Goal: Information Seeking & Learning: Learn about a topic

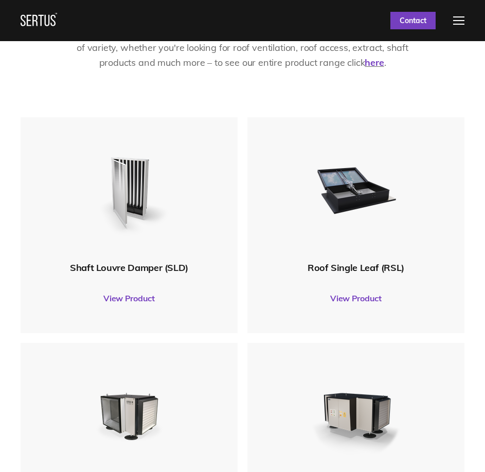
scroll to position [360, 0]
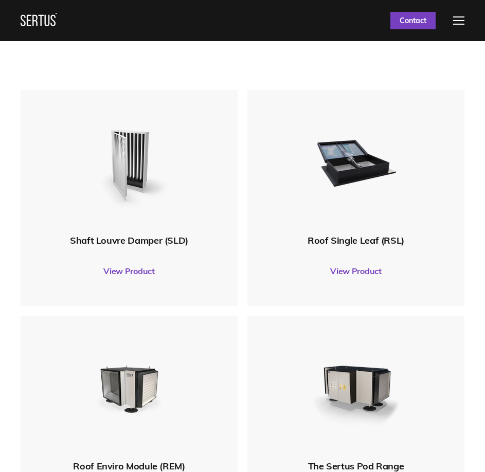
click at [370, 274] on link "View Product" at bounding box center [355, 270] width 207 height 29
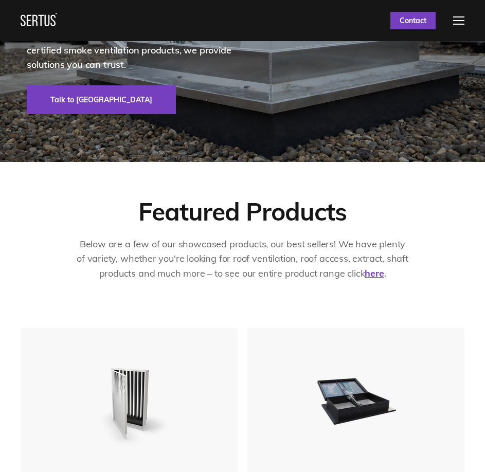
scroll to position [0, 0]
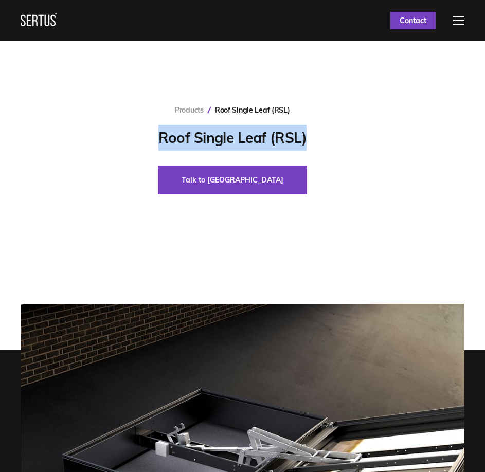
drag, startPoint x: 306, startPoint y: 139, endPoint x: 159, endPoint y: 137, distance: 147.0
click at [159, 137] on div "Products Roof Single Leaf (RSL) Roof Single Leaf (RSL) Talk to us" at bounding box center [242, 154] width 428 height 99
copy h1 "Roof Single Leaf (RSL)"
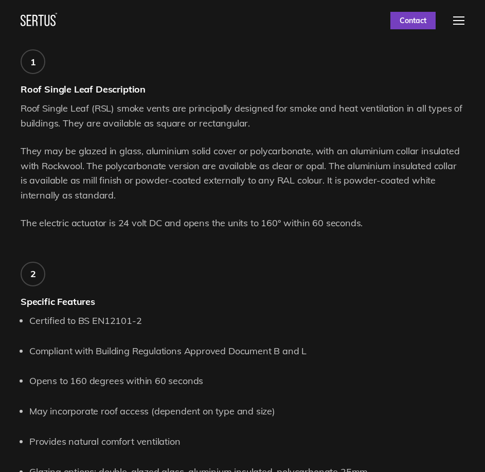
scroll to position [668, 0]
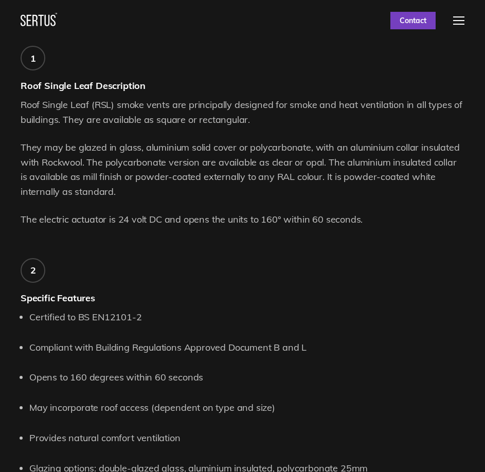
click at [288, 144] on p "They may be glazed in glass, aluminium solid cover or polycarbonate, with an al…" at bounding box center [243, 169] width 444 height 59
copy p "polycarbonate"
click at [152, 162] on p "They may be glazed in glass, aluminium solid cover or polycarbonate, with an al…" at bounding box center [243, 169] width 444 height 59
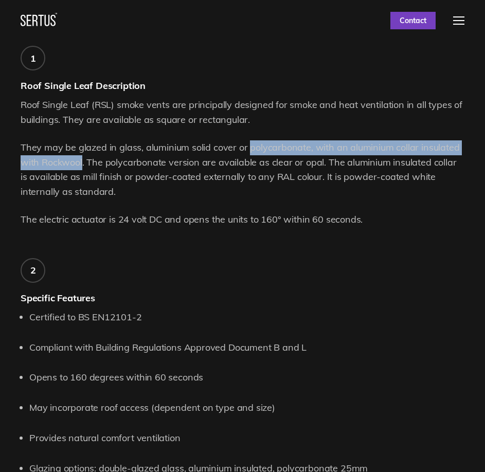
drag, startPoint x: 83, startPoint y: 162, endPoint x: 249, endPoint y: 152, distance: 165.8
click at [249, 152] on p "They may be glazed in glass, aluminium solid cover or polycarbonate, with an al…" at bounding box center [243, 169] width 444 height 59
copy p "polycarbonate, with an aluminium collar insulated with Rockwool"
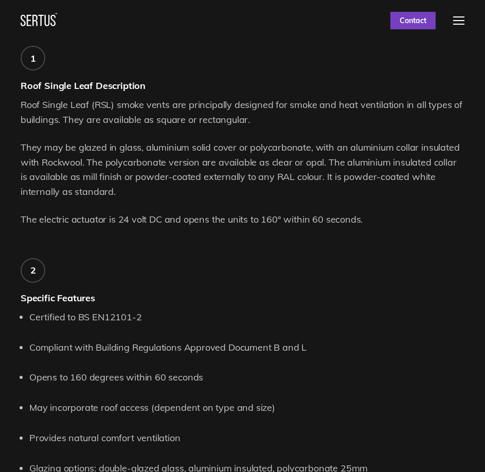
click at [307, 163] on p "They may be glazed in glass, aluminium solid cover or polycarbonate, with an al…" at bounding box center [243, 169] width 444 height 59
copy p "opal"
drag, startPoint x: 111, startPoint y: 176, endPoint x: 73, endPoint y: 178, distance: 37.6
click at [73, 178] on p "They may be glazed in glass, aluminium solid cover or polycarbonate, with an al…" at bounding box center [243, 169] width 444 height 59
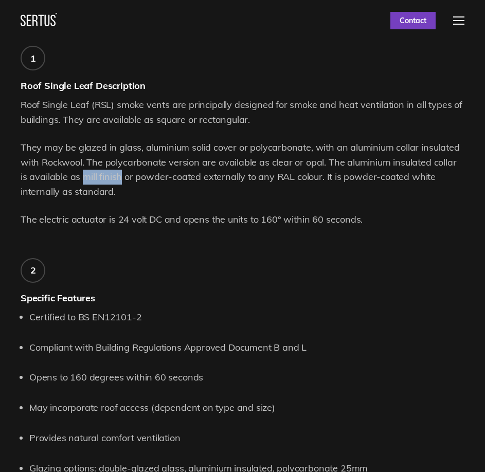
copy p "mill finish"
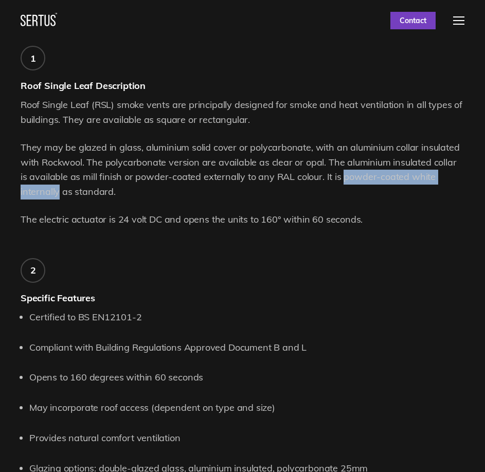
drag, startPoint x: 331, startPoint y: 176, endPoint x: 463, endPoint y: 177, distance: 131.6
click at [465, 176] on div "Product features and details. 1 Roof Single Leaf Description Roof Single Leaf (…" at bounding box center [242, 331] width 485 height 622
copy p "powder-coated white internally"
click at [232, 248] on div "1 Roof Single Leaf Description Roof Single Leaf (RSL) smoke vents are principal…" at bounding box center [243, 340] width 444 height 604
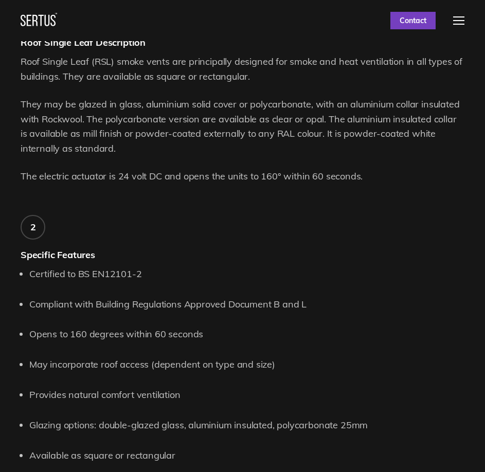
scroll to position [822, 0]
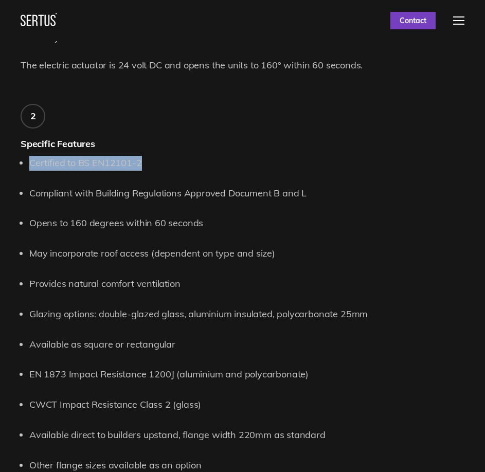
drag, startPoint x: 122, startPoint y: 163, endPoint x: 31, endPoint y: 163, distance: 90.5
click at [31, 163] on li "Certified to BS EN12101-2" at bounding box center [246, 163] width 435 height 15
copy li "Certified to BS EN12101-2"
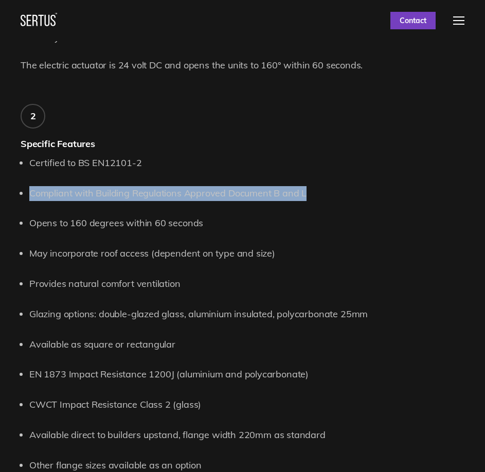
drag, startPoint x: 305, startPoint y: 194, endPoint x: 32, endPoint y: 195, distance: 273.4
click at [32, 195] on li "Compliant with Building Regulations Approved Document B and L" at bounding box center [246, 193] width 435 height 15
copy li "Compliant with Building Regulations Approved Document B and L"
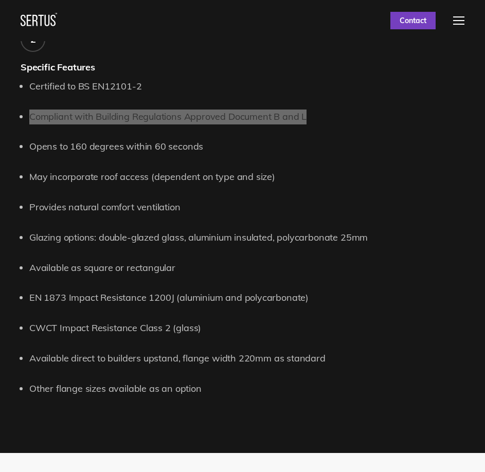
scroll to position [925, 0]
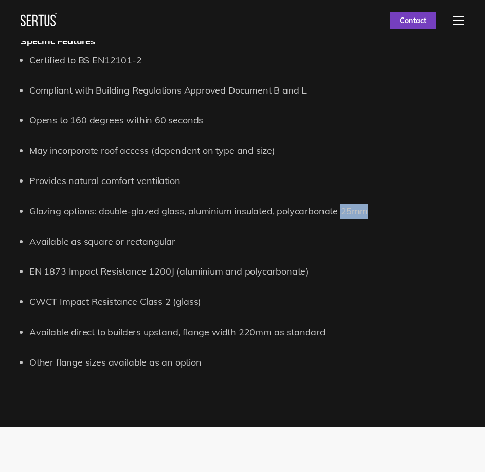
drag, startPoint x: 365, startPoint y: 209, endPoint x: 340, endPoint y: 211, distance: 25.3
click at [340, 211] on li "Glazing options: double-glazed glass, aluminium insulated, polycarbonate 25mm" at bounding box center [246, 211] width 435 height 15
copy li "25mm"
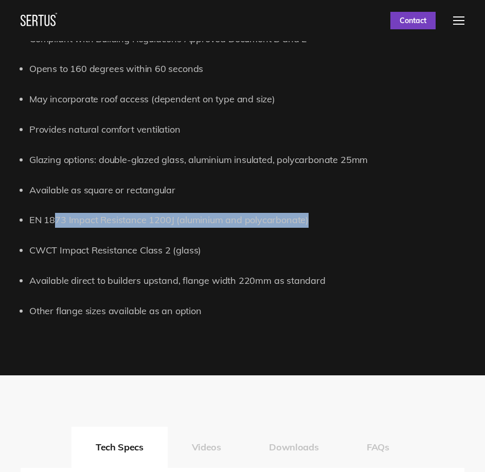
drag, startPoint x: 305, startPoint y: 222, endPoint x: 57, endPoint y: 218, distance: 248.3
click at [57, 218] on li "EN 1873 Impact Resistance 1200J (aluminium and polycarbonate)" at bounding box center [246, 220] width 435 height 15
click at [120, 220] on li "EN 1873 Impact Resistance 1200J (aluminium and polycarbonate)" at bounding box center [246, 220] width 435 height 15
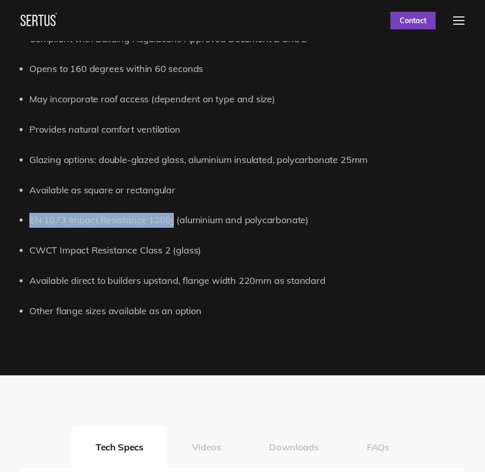
drag, startPoint x: 172, startPoint y: 219, endPoint x: 31, endPoint y: 221, distance: 140.8
click at [31, 221] on li "EN 1873 Impact Resistance 1200J (aluminium and polycarbonate)" at bounding box center [246, 220] width 435 height 15
copy li "EN 1873 Impact Resistance 1200J"
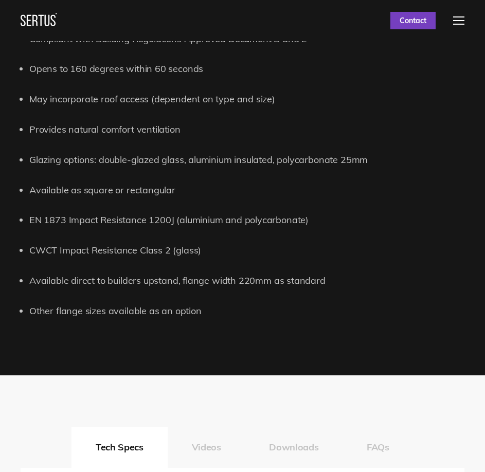
drag, startPoint x: 132, startPoint y: 278, endPoint x: 121, endPoint y: 280, distance: 11.0
click at [132, 278] on li "Available direct to builders upstand, flange width 220mm as standard" at bounding box center [246, 280] width 435 height 15
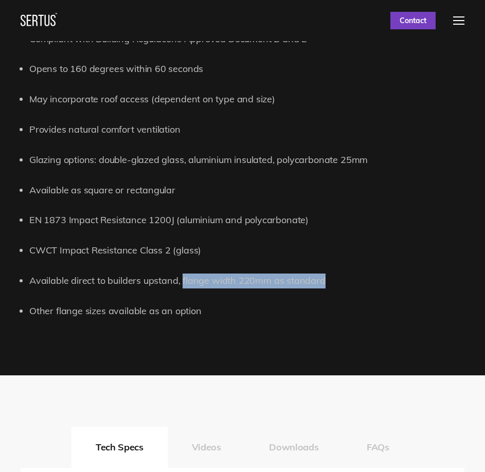
drag, startPoint x: 320, startPoint y: 280, endPoint x: 180, endPoint y: 281, distance: 139.8
click at [180, 281] on li "Available direct to builders upstand, flange width 220mm as standard" at bounding box center [246, 280] width 435 height 15
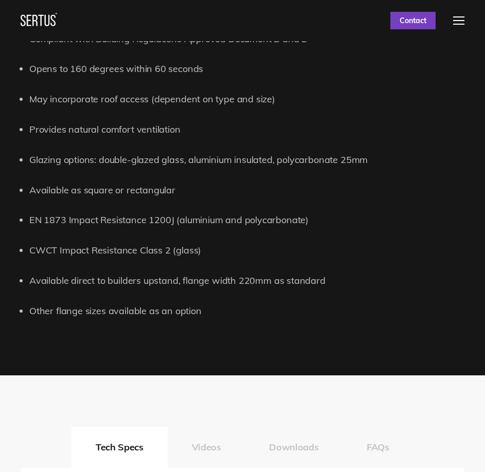
drag, startPoint x: 195, startPoint y: 300, endPoint x: 204, endPoint y: 297, distance: 9.1
click at [196, 300] on ul "Certified to BS EN12101-2 Compliant with Building Regulations Approved Document…" at bounding box center [246, 160] width 435 height 317
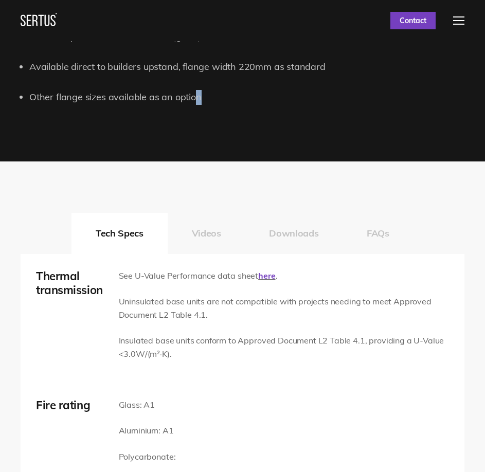
scroll to position [1285, 0]
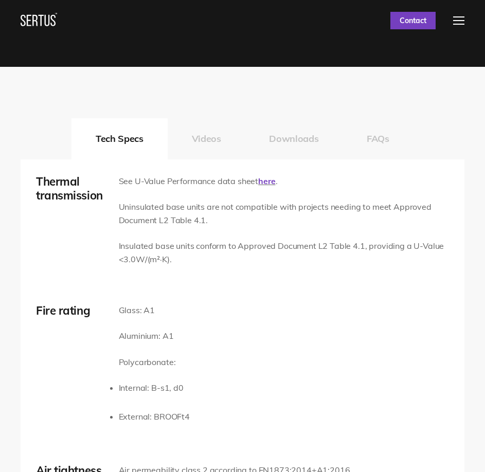
click at [261, 264] on p "Insulated base units conform to Approved Document L2 Table 4.1, providing a U-V…" at bounding box center [284, 253] width 330 height 26
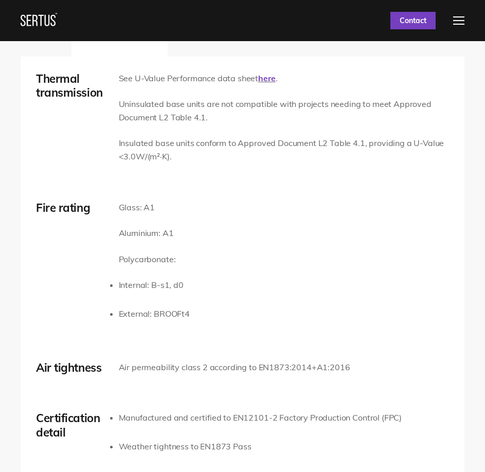
scroll to position [1439, 0]
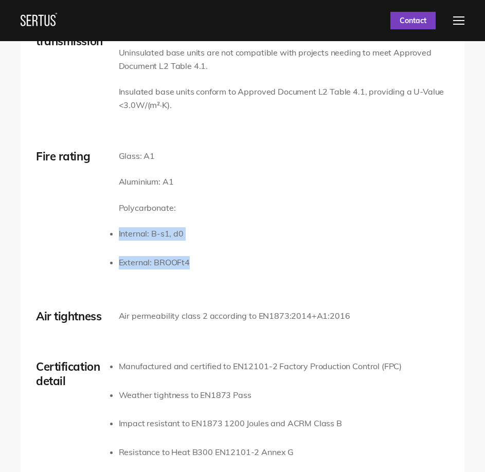
drag, startPoint x: 194, startPoint y: 264, endPoint x: 118, endPoint y: 233, distance: 81.9
click at [118, 233] on div "Fire rating Glass: A1 Aluminium: A1 Polycarbonate: Internal: B-s1, d0 External:…" at bounding box center [242, 217] width 413 height 135
click at [244, 221] on div "Fire rating Glass: A1 Aluminium: A1 Polycarbonate: Internal: B-s1, d0 External:…" at bounding box center [242, 217] width 413 height 135
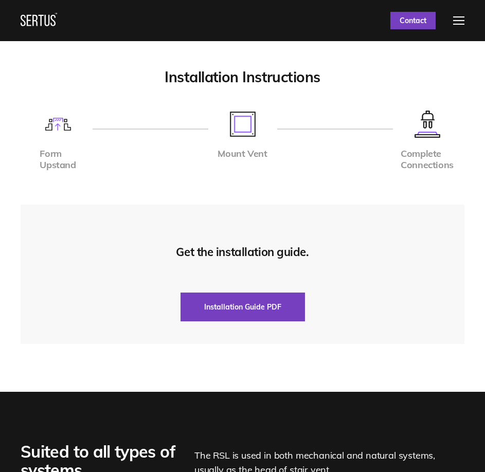
scroll to position [2262, 0]
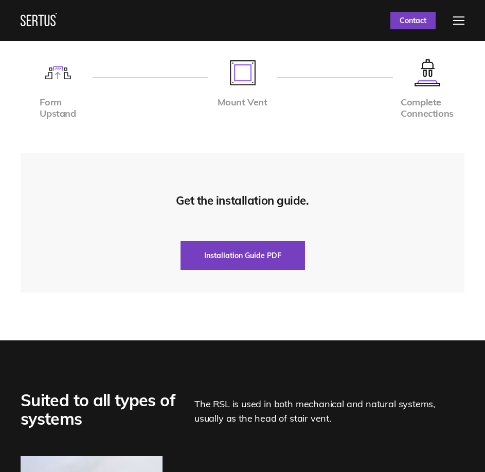
click at [435, 183] on div "Get the installation guide. Installation Guide PDF" at bounding box center [243, 222] width 444 height 139
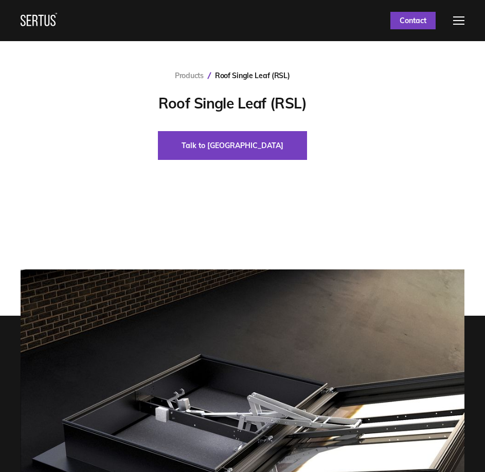
scroll to position [0, 0]
